Goal: Task Accomplishment & Management: Manage account settings

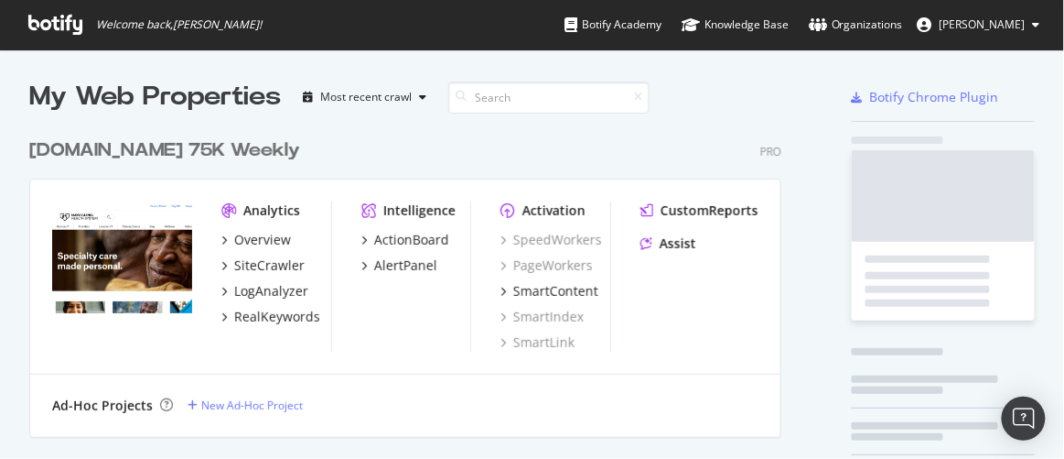
scroll to position [2602, 753]
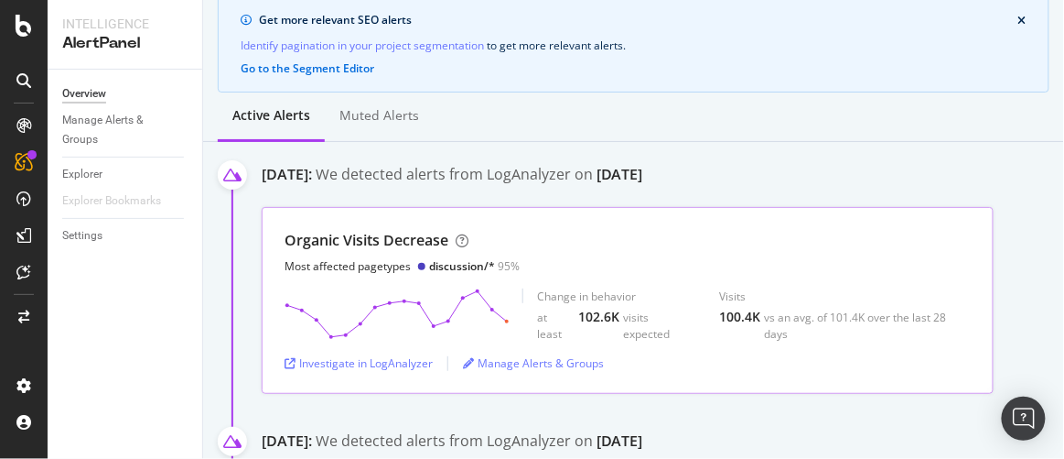
scroll to position [166, 0]
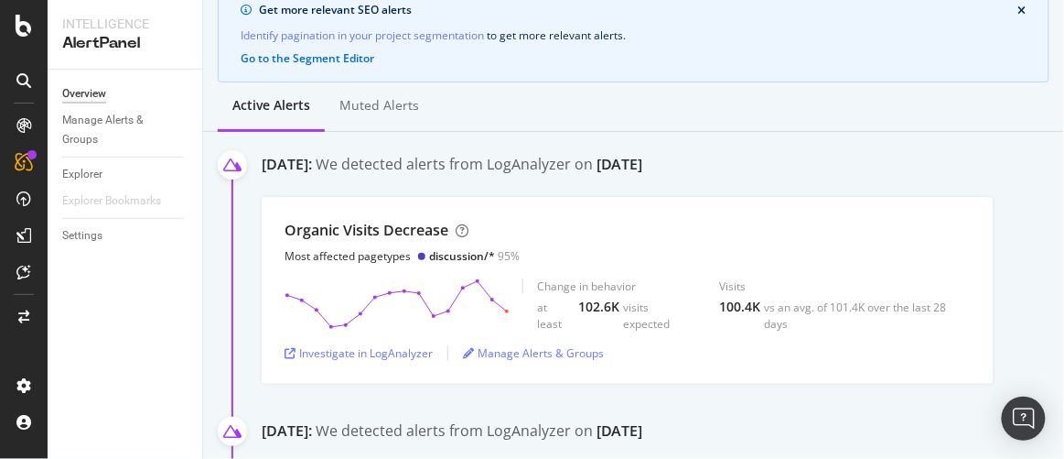
click at [610, 101] on div "Active alerts Muted alerts" at bounding box center [633, 106] width 861 height 49
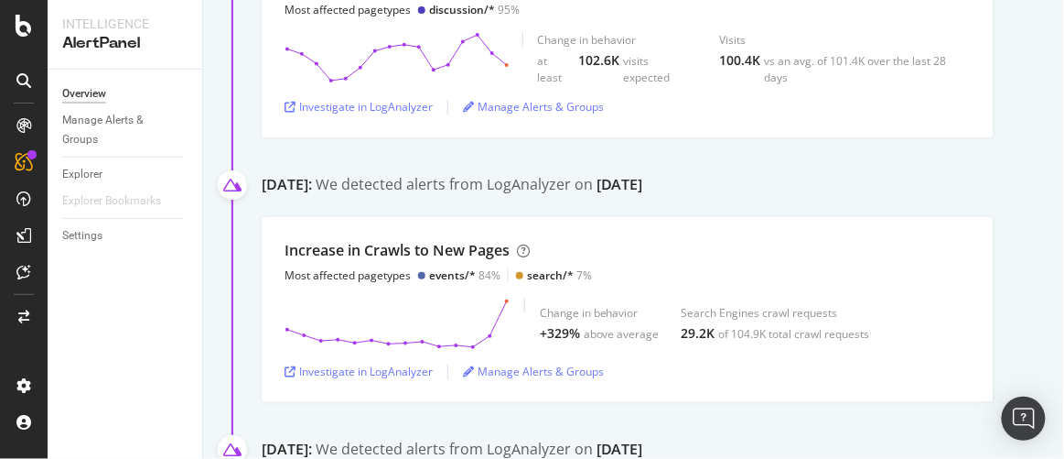
scroll to position [416, 0]
